Goal: Task Accomplishment & Management: Use online tool/utility

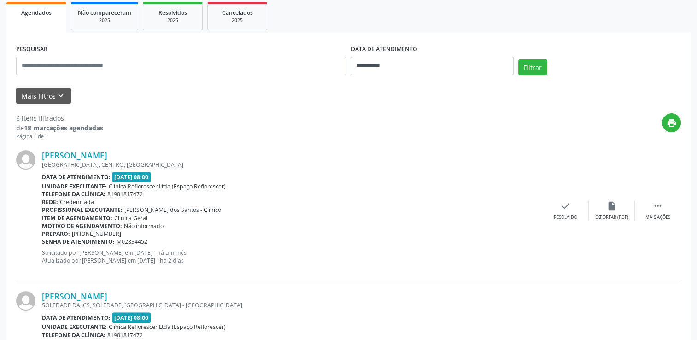
scroll to position [184, 0]
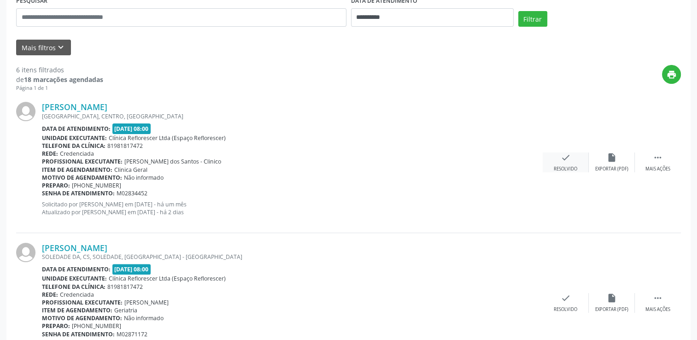
click at [573, 170] on div "Resolvido" at bounding box center [565, 169] width 23 height 6
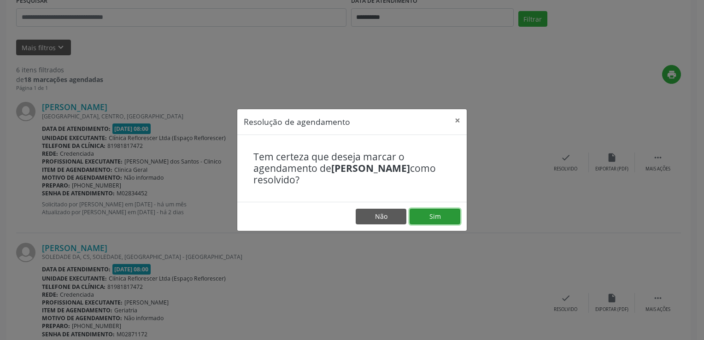
click at [440, 213] on button "Sim" at bounding box center [435, 217] width 51 height 16
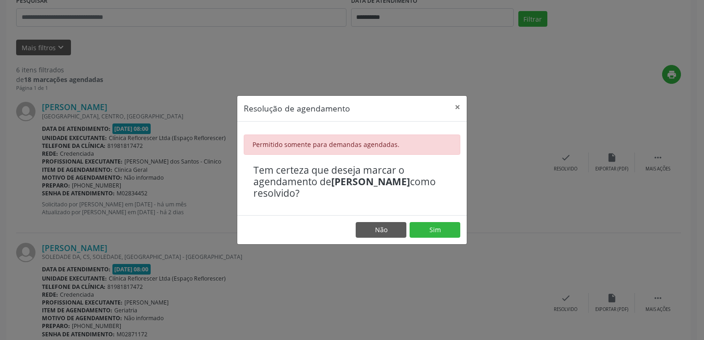
click at [415, 54] on div "Resolução de agendamento × Permitido somente para demandas agendadas. Tem certe…" at bounding box center [352, 170] width 704 height 340
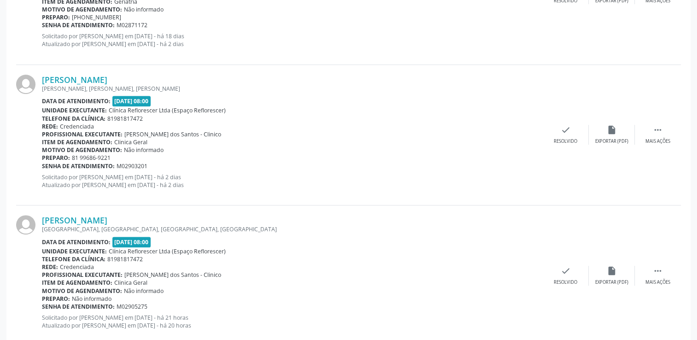
scroll to position [369, 0]
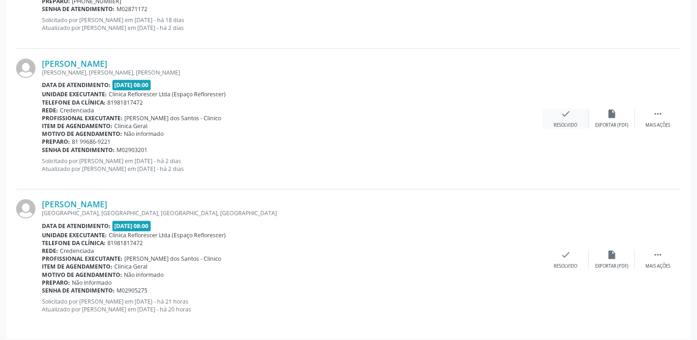
click at [556, 121] on div "check Resolvido" at bounding box center [566, 119] width 46 height 20
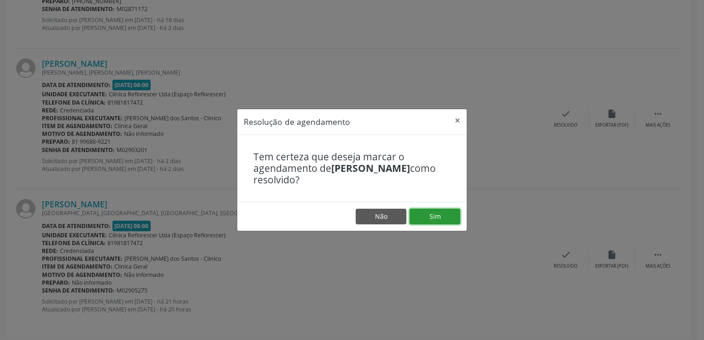
click at [443, 221] on button "Sim" at bounding box center [435, 217] width 51 height 16
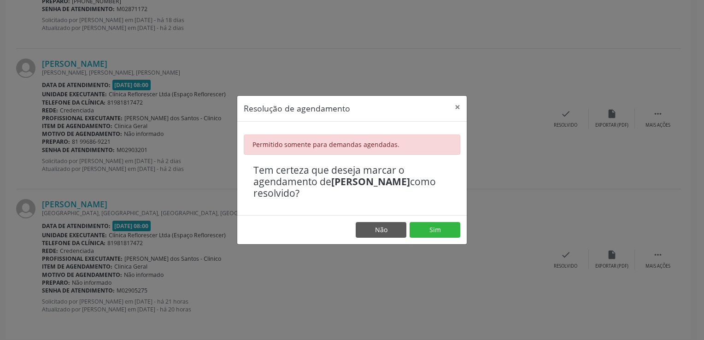
drag, startPoint x: 367, startPoint y: 76, endPoint x: 258, endPoint y: 39, distance: 115.0
click at [367, 76] on div "Resolução de agendamento × Permitido somente para demandas agendadas. Tem certe…" at bounding box center [352, 170] width 704 height 340
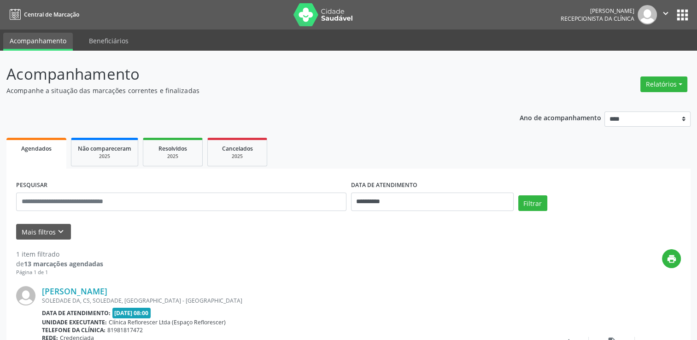
click at [535, 37] on ul "Acompanhamento Beneficiários" at bounding box center [348, 39] width 697 height 21
